Goal: Information Seeking & Learning: Learn about a topic

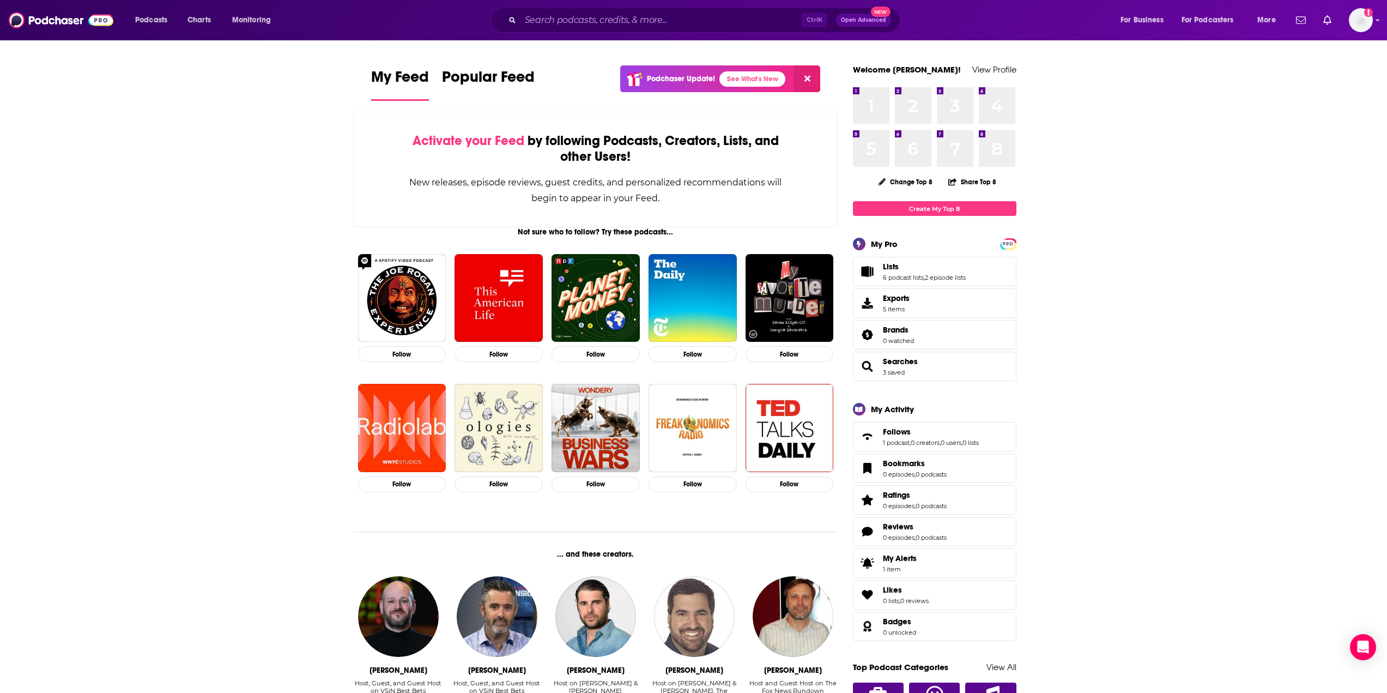
click at [559, 34] on div "Podcasts Charts Monitoring Ctrl K Open Advanced New For Business For Podcasters…" at bounding box center [693, 20] width 1387 height 40
click at [564, 23] on input "Search podcasts, credits, & more..." at bounding box center [661, 19] width 281 height 17
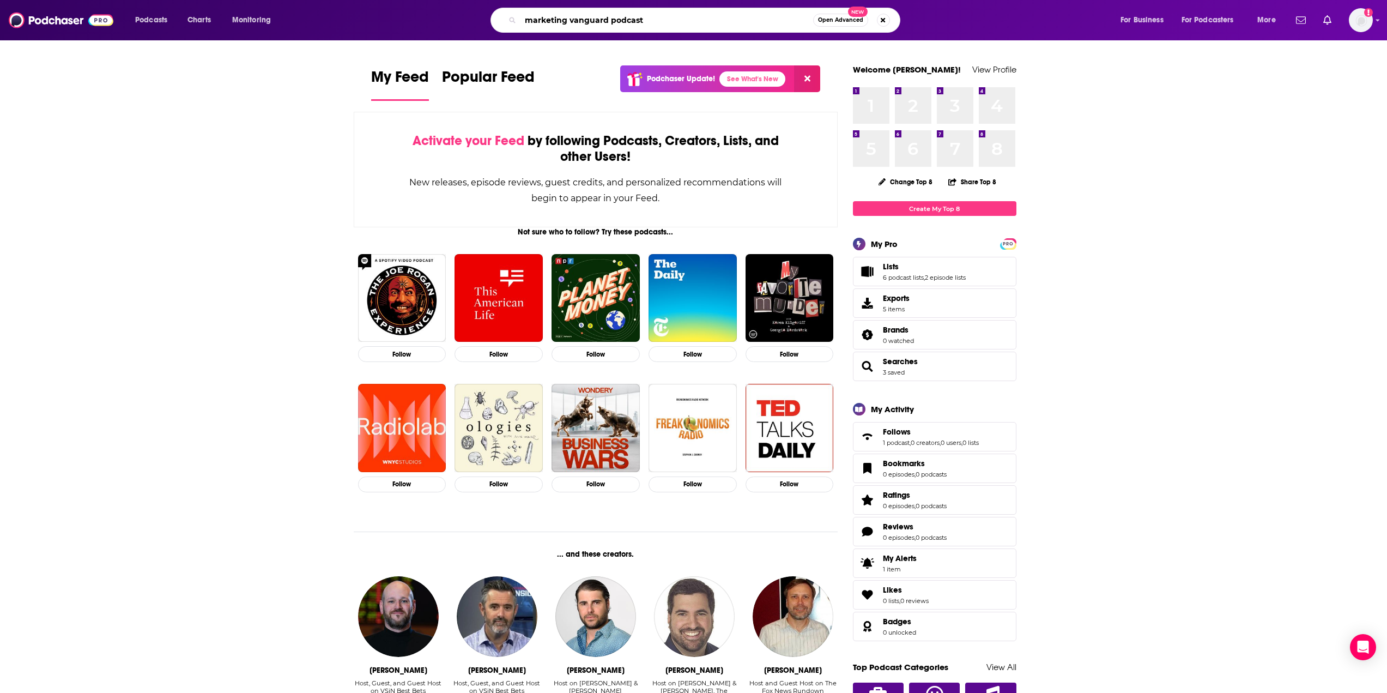
type input "marketing vanguard podcast"
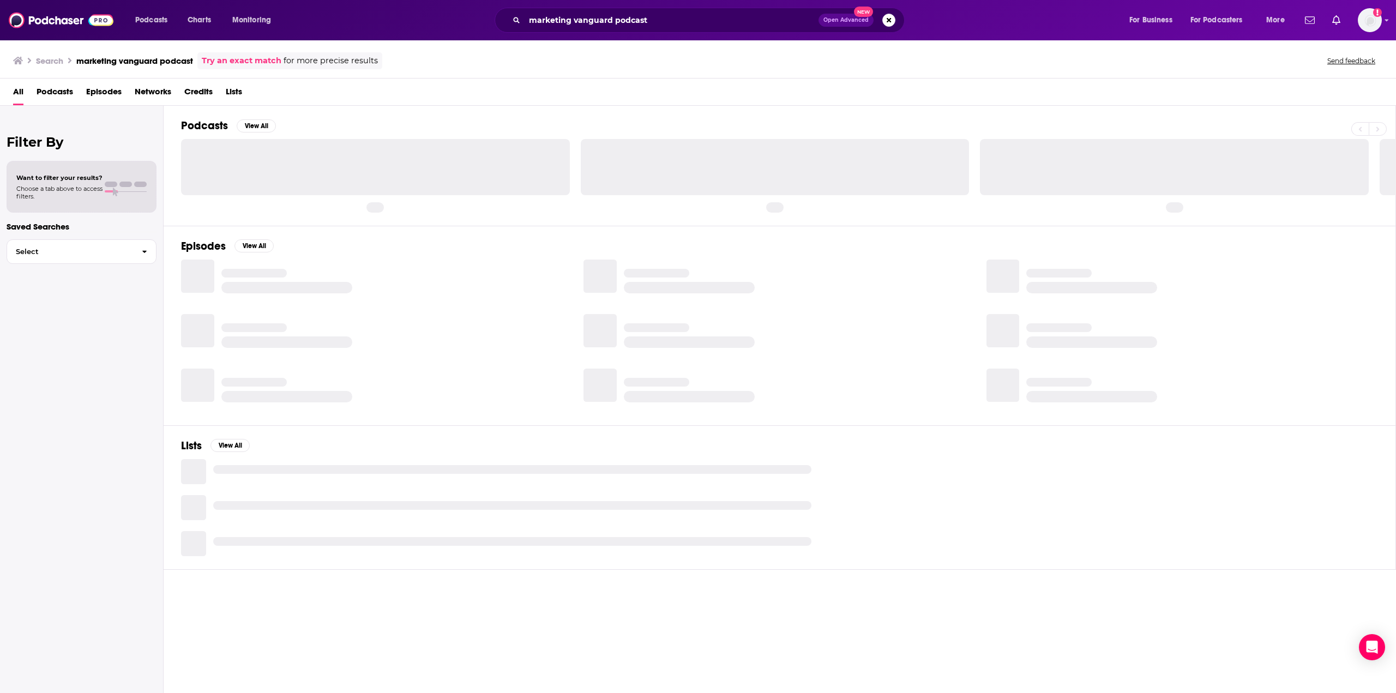
click at [61, 89] on span "Podcasts" at bounding box center [55, 94] width 37 height 22
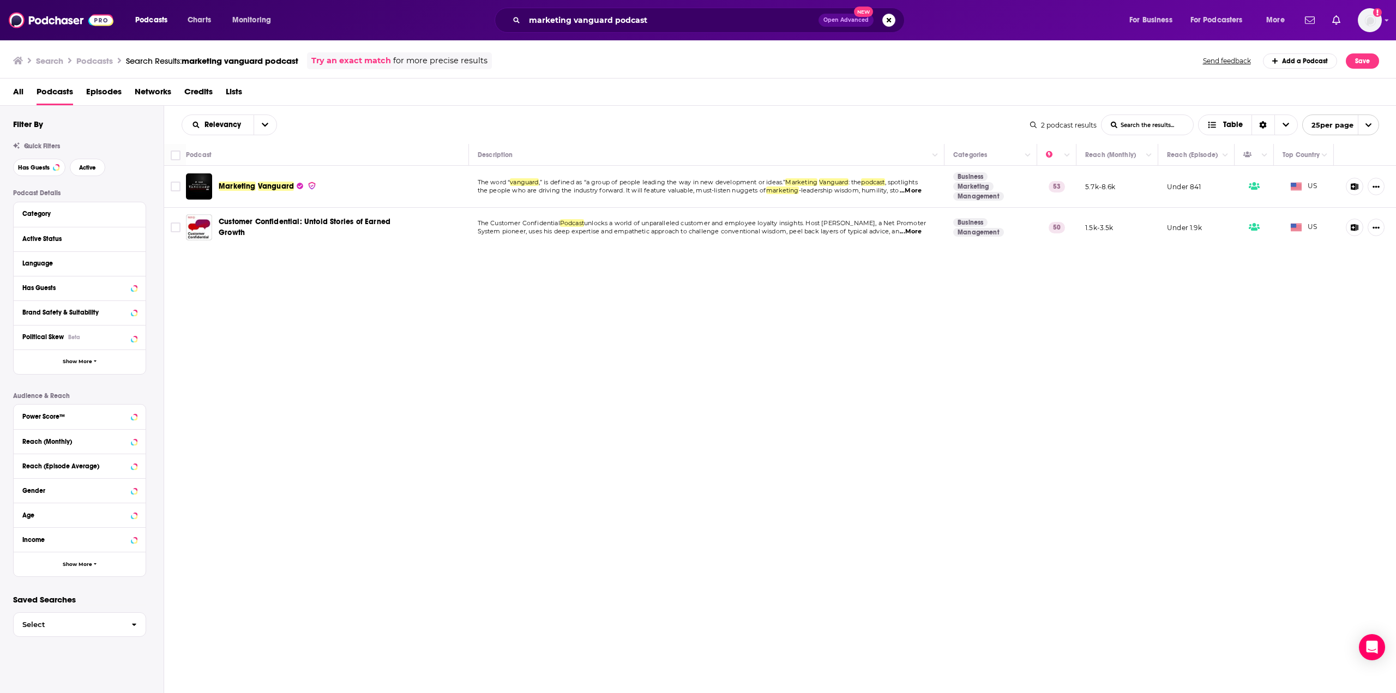
click at [569, 193] on span "the people who are driving the industry forward. It will feature valuable, must…" at bounding box center [622, 190] width 289 height 8
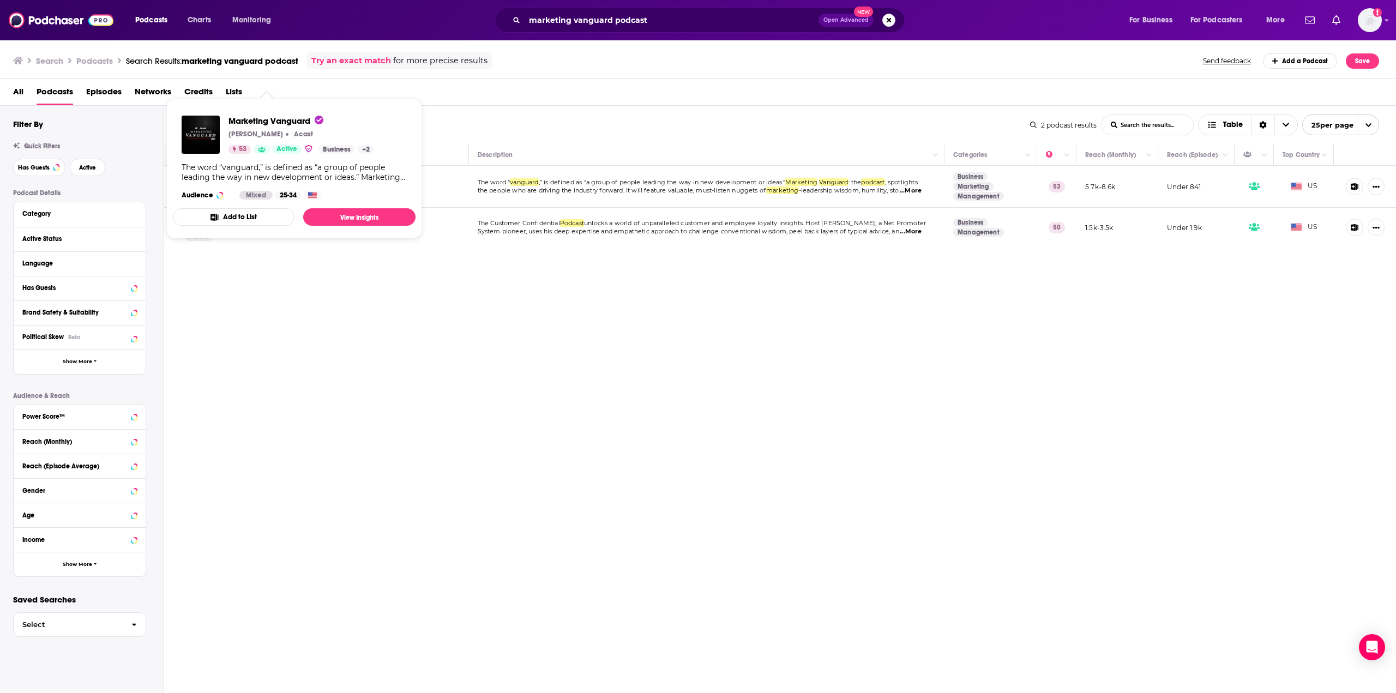
click at [250, 186] on div "Marketing Vanguard [PERSON_NAME] Acast 53 Active Business + 2 The word “vanguar…" at bounding box center [294, 157] width 243 height 101
click at [359, 214] on link "View Insights" at bounding box center [359, 216] width 112 height 17
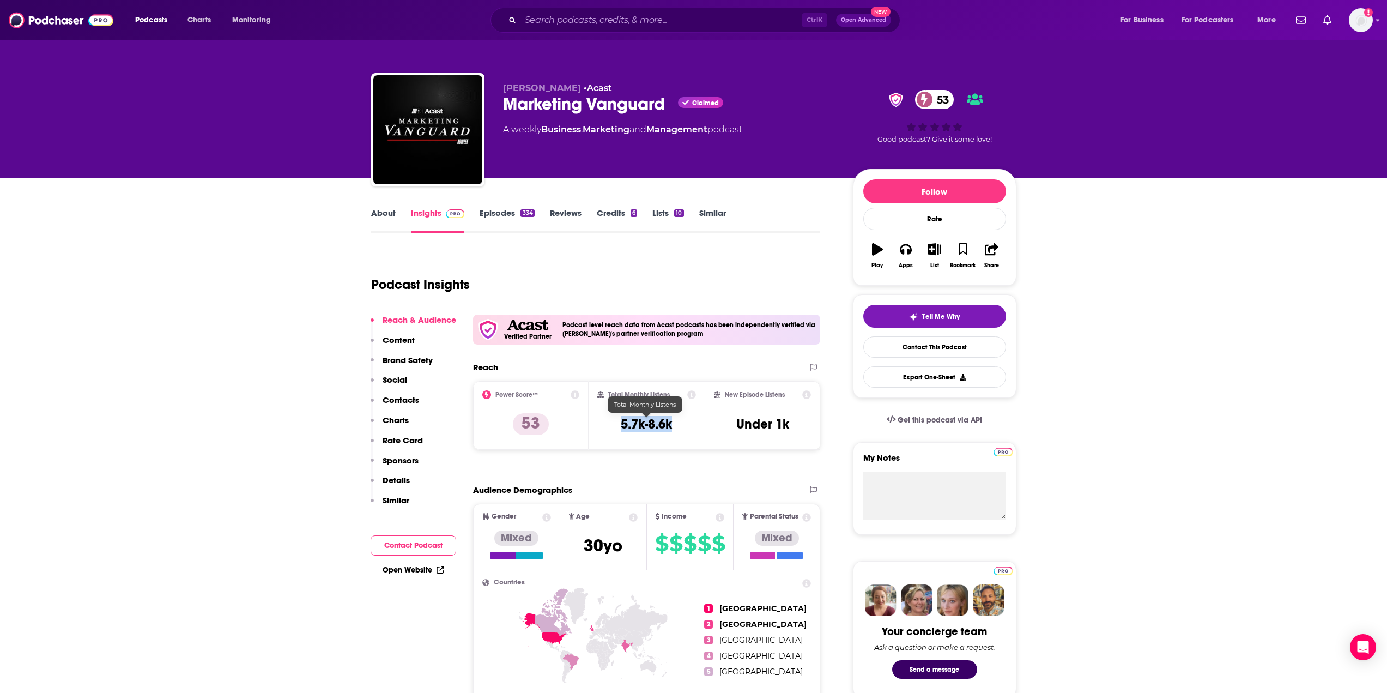
drag, startPoint x: 679, startPoint y: 425, endPoint x: 620, endPoint y: 423, distance: 58.9
click at [620, 423] on div "Total Monthly Listens 5.7k-8.6k" at bounding box center [647, 415] width 99 height 50
copy h3 "5.7k-8.6k"
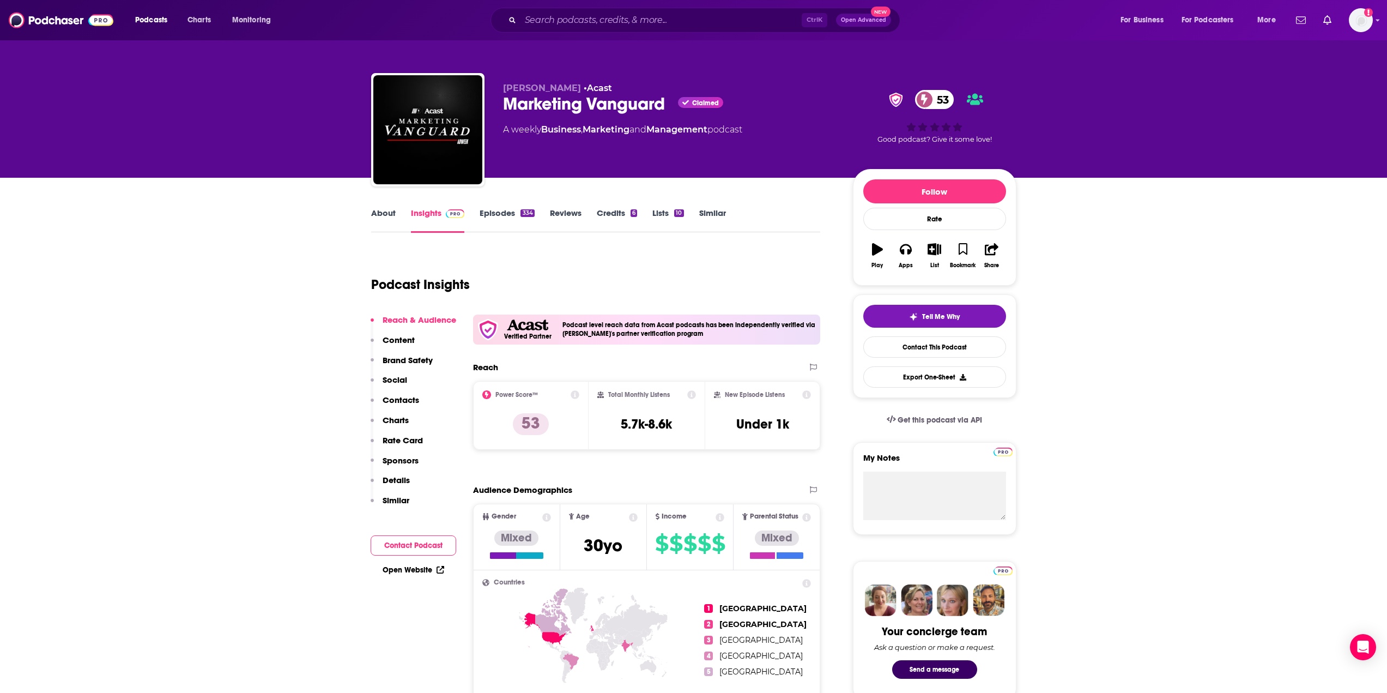
click at [689, 393] on icon at bounding box center [691, 394] width 9 height 9
click at [692, 391] on icon at bounding box center [691, 394] width 9 height 9
